Goal: Task Accomplishment & Management: Manage account settings

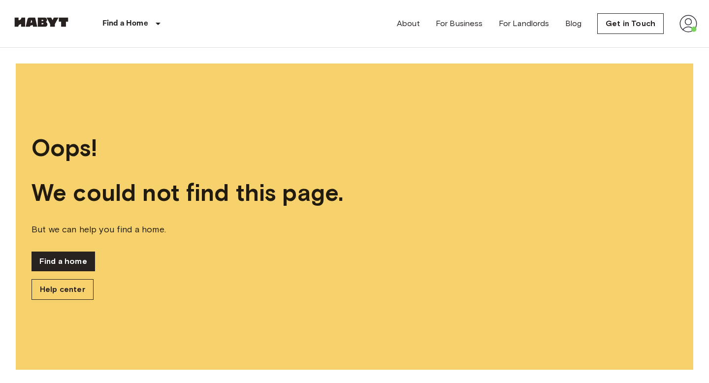
click at [687, 29] on img at bounding box center [689, 24] width 18 height 18
click at [634, 40] on li "Profile" at bounding box center [652, 42] width 98 height 18
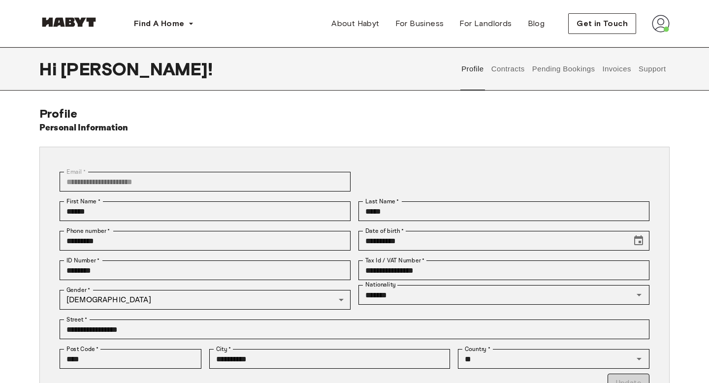
click at [660, 22] on img at bounding box center [661, 24] width 18 height 18
click at [627, 44] on span "Profile" at bounding box center [631, 46] width 25 height 12
click at [648, 70] on button "Support" at bounding box center [652, 68] width 30 height 43
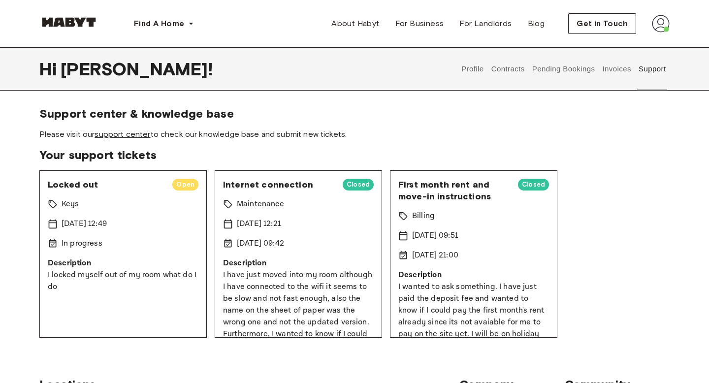
click at [149, 137] on link "support center" at bounding box center [123, 134] width 56 height 9
